Goal: Information Seeking & Learning: Learn about a topic

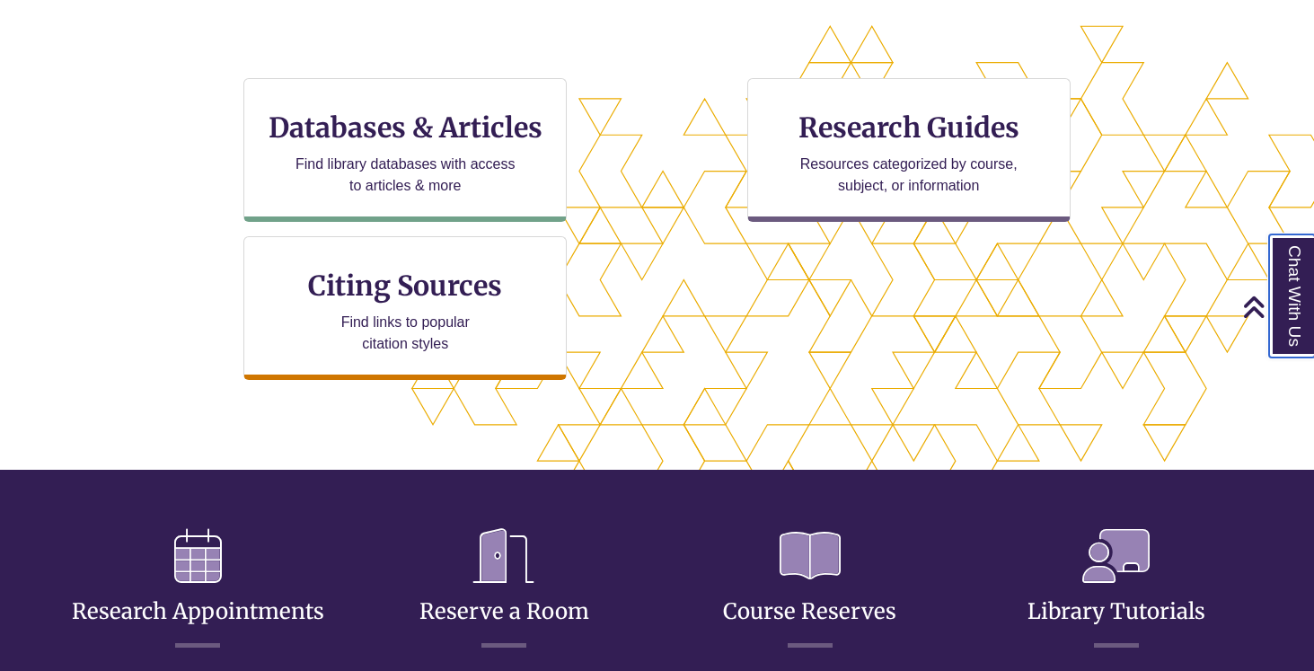
scroll to position [587, 0]
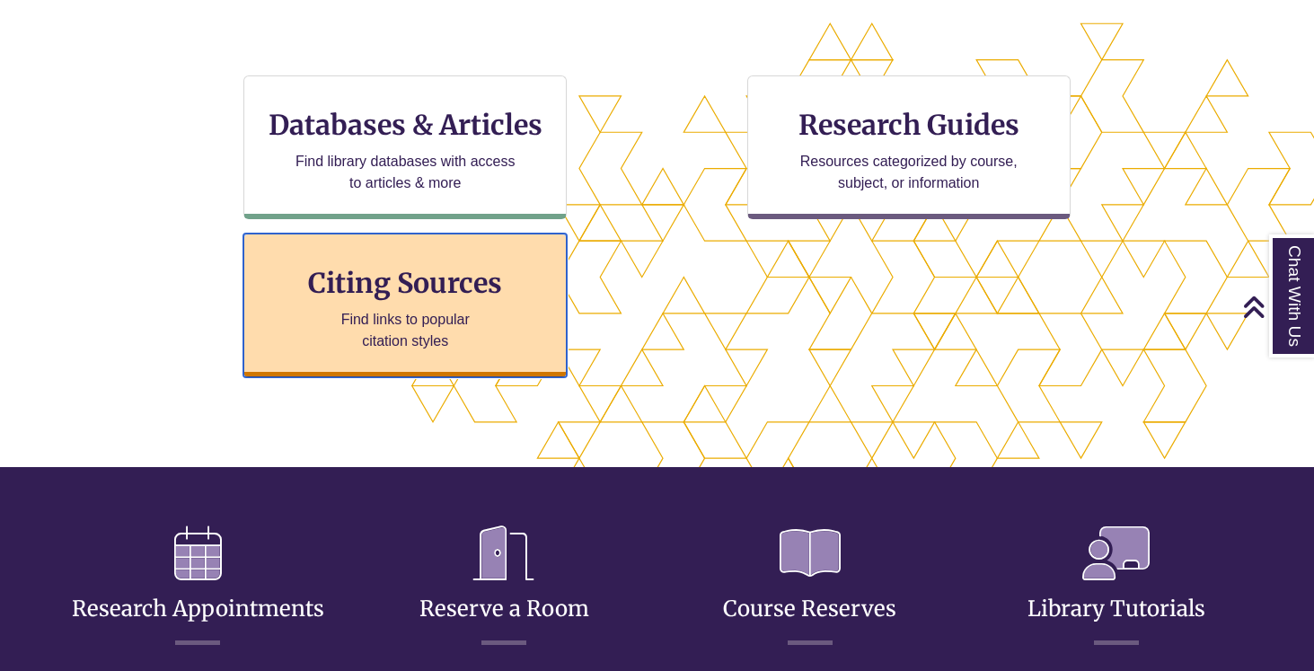
click at [401, 329] on p "Find links to popular citation styles" at bounding box center [405, 330] width 175 height 43
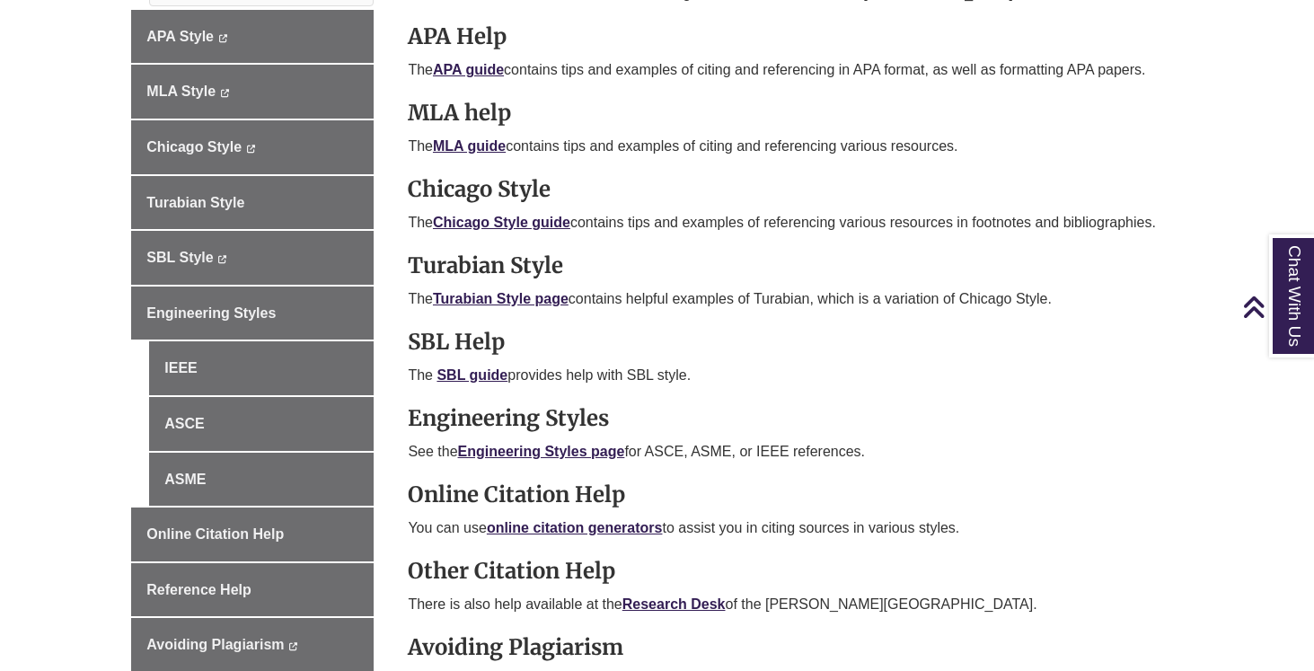
scroll to position [603, 0]
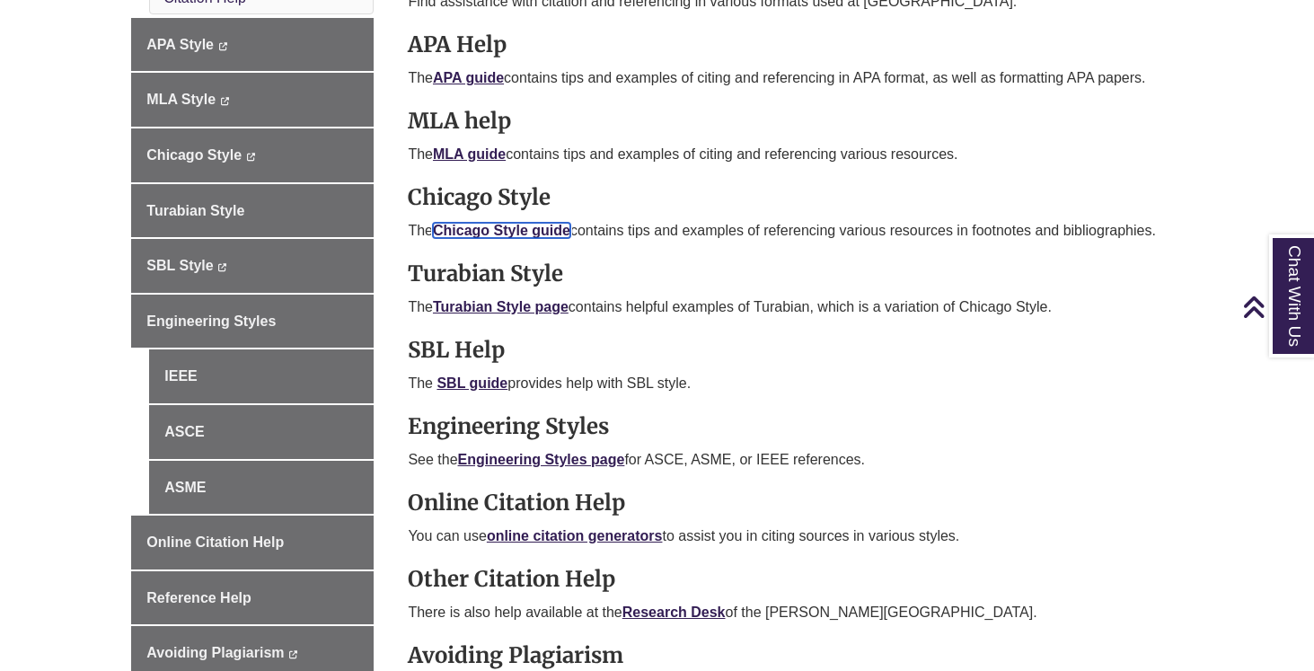
click at [523, 234] on link "Chicago Style guide" at bounding box center [501, 230] width 137 height 15
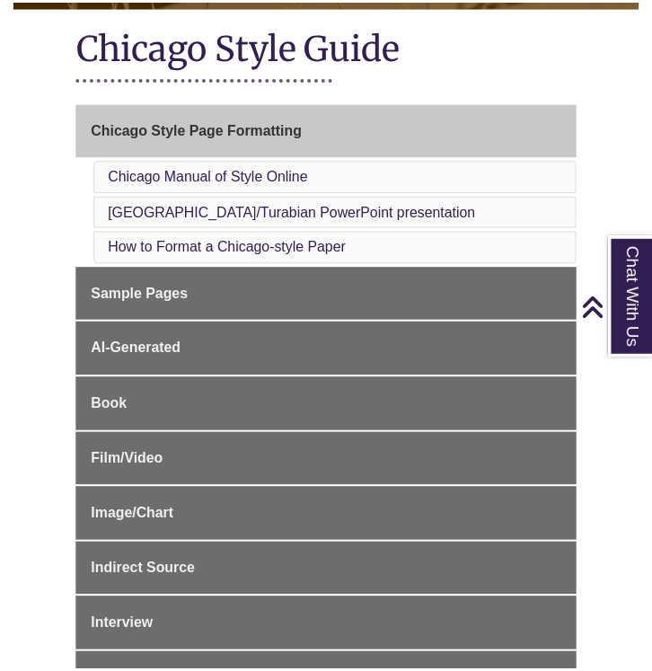
scroll to position [370, 0]
